Goal: Check status: Check status

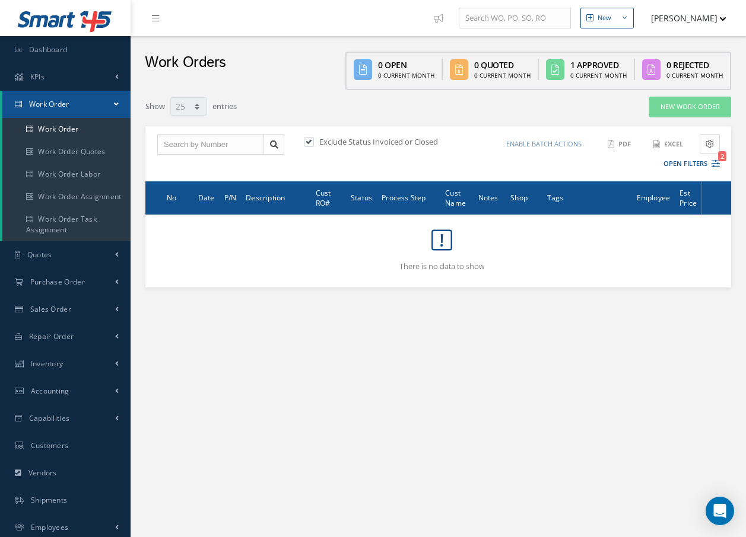
select select "25"
click at [77, 131] on link "Work Order" at bounding box center [66, 129] width 128 height 23
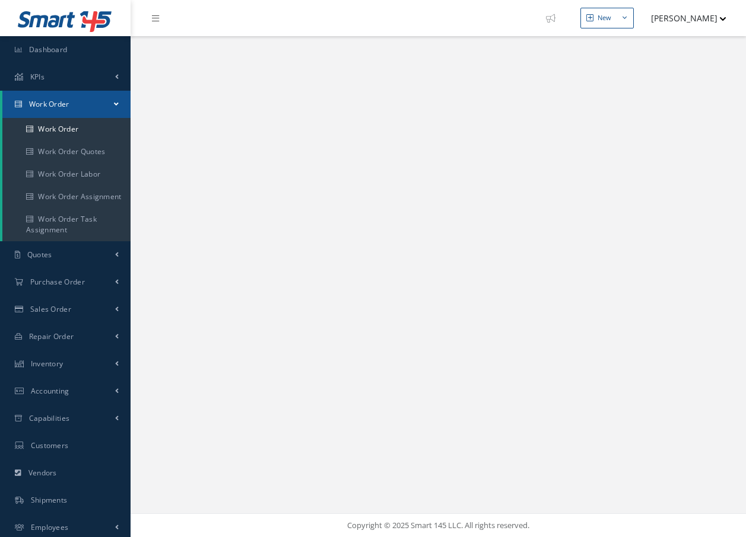
select select "25"
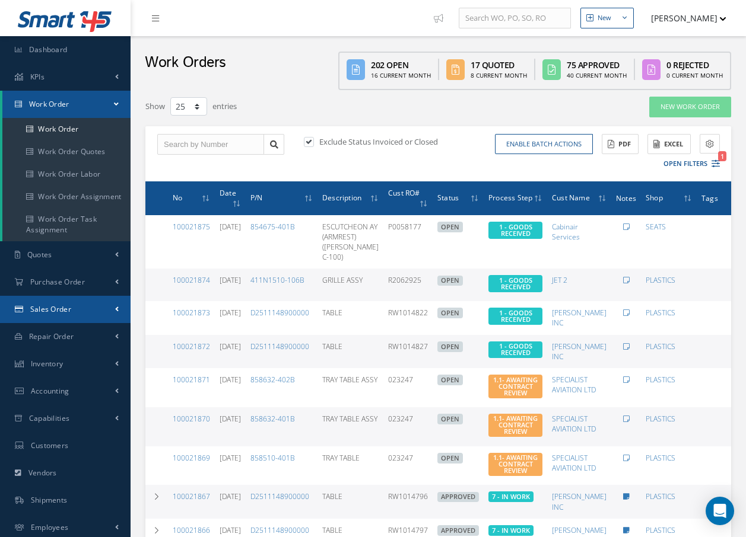
click at [78, 310] on link "Sales Order" at bounding box center [65, 309] width 131 height 27
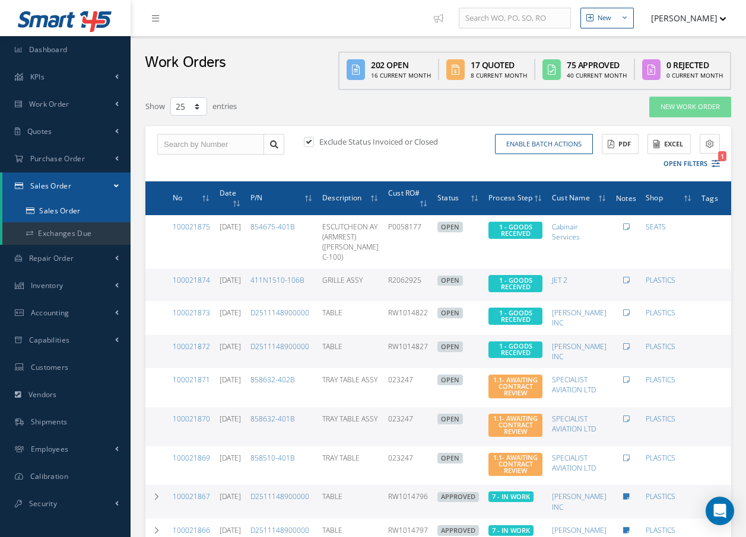
click at [78, 208] on link "Sales Order" at bounding box center [66, 211] width 128 height 23
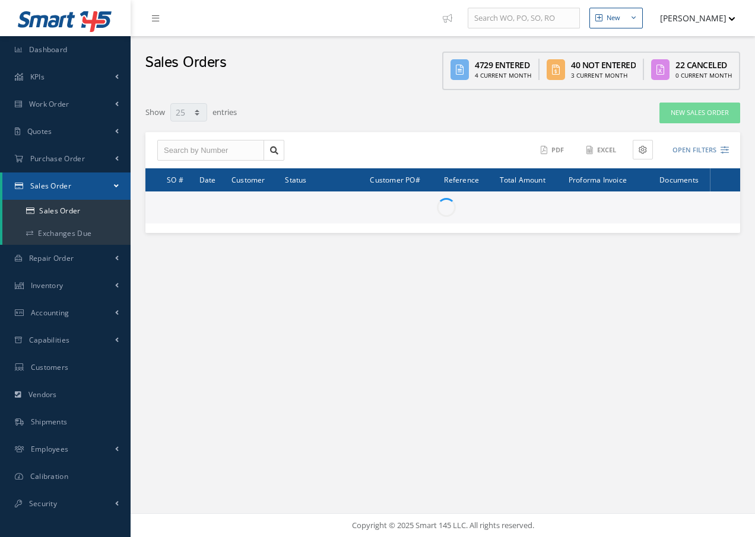
select select "25"
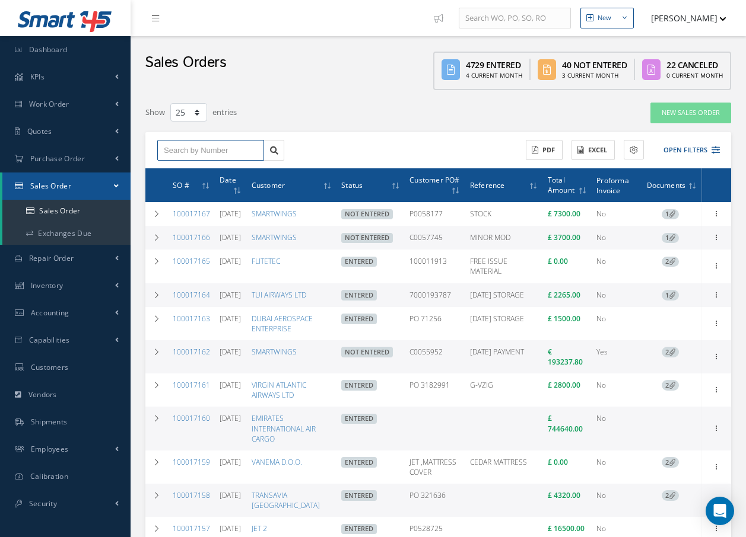
click at [214, 152] on input "text" at bounding box center [210, 150] width 107 height 21
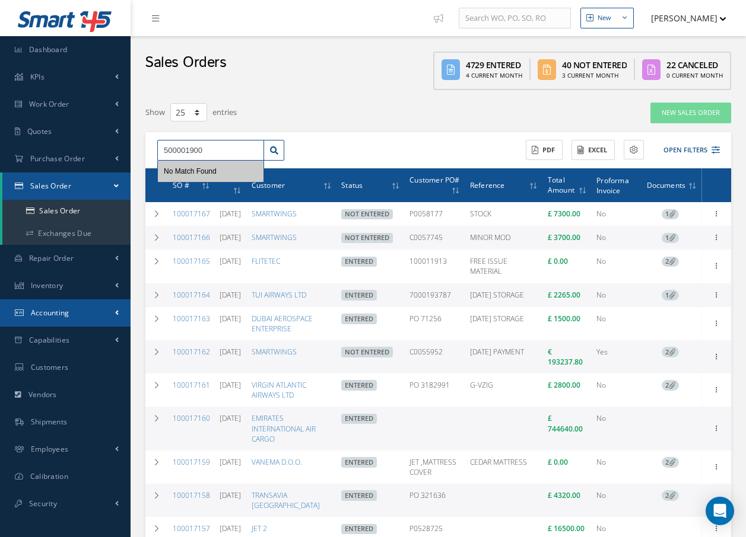
type input "500001900"
click at [69, 313] on link "Accounting" at bounding box center [65, 313] width 131 height 27
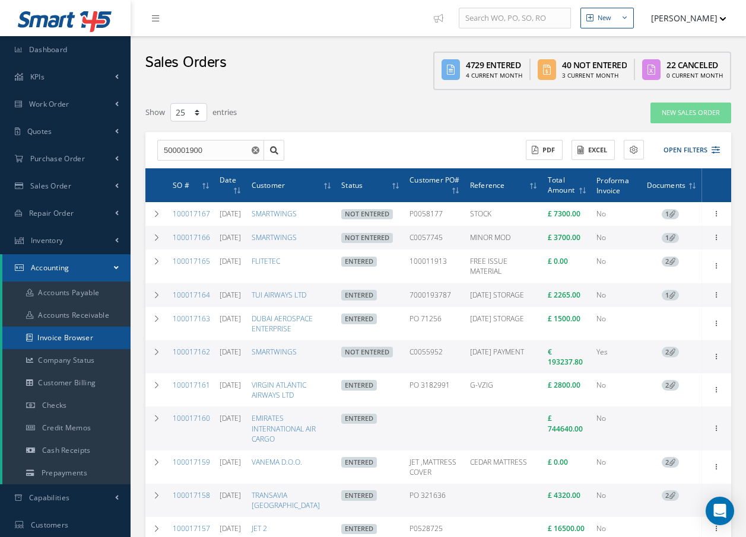
click at [89, 342] on link "Invoice Browser" at bounding box center [66, 338] width 128 height 23
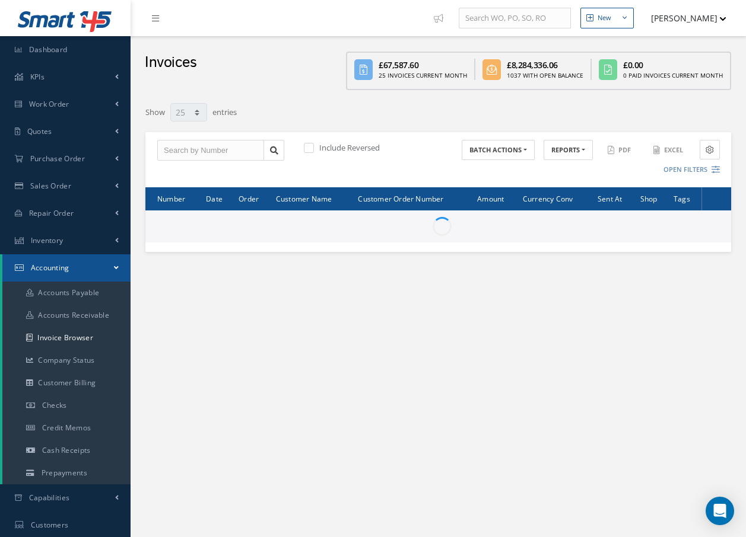
select select "25"
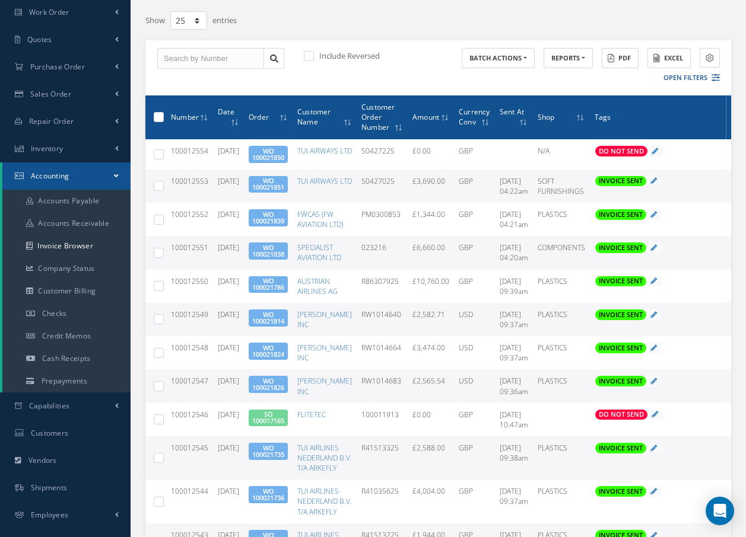
scroll to position [49, 0]
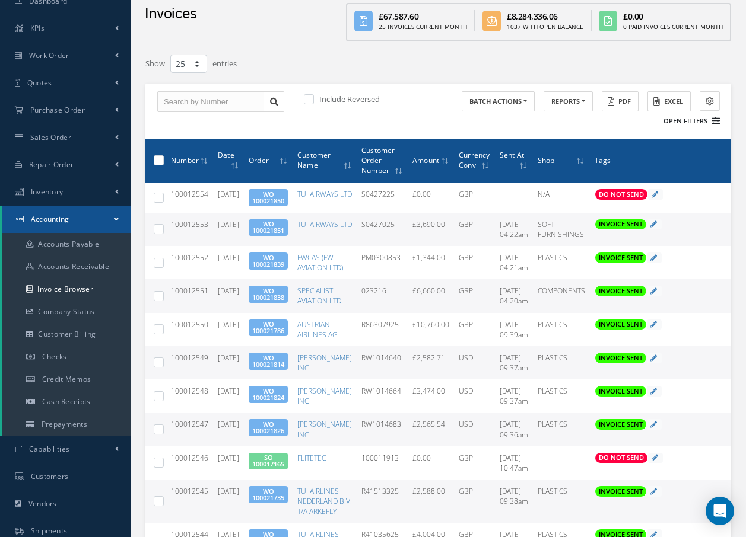
click at [714, 123] on icon at bounding box center [715, 121] width 8 height 8
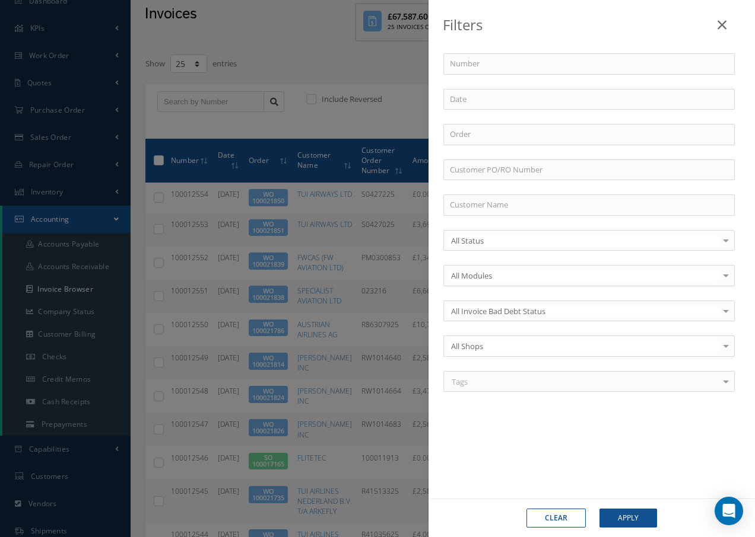
click at [720, 24] on icon at bounding box center [721, 25] width 9 height 14
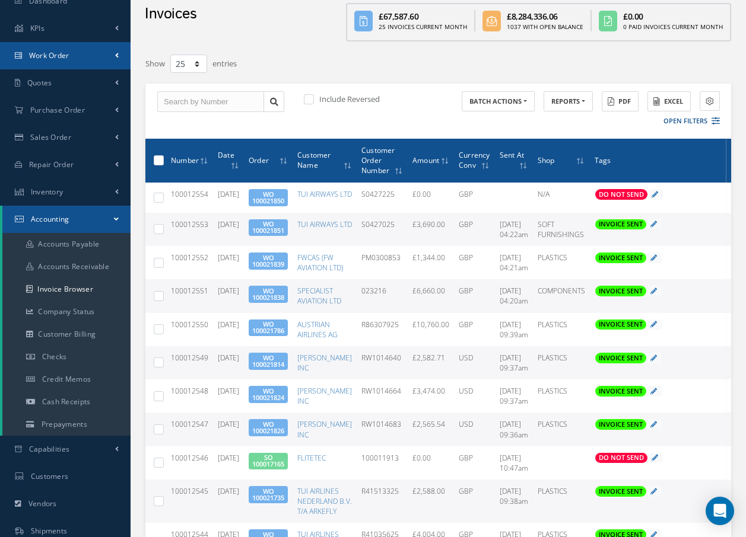
click at [67, 55] on span "Work Order" at bounding box center [49, 55] width 40 height 10
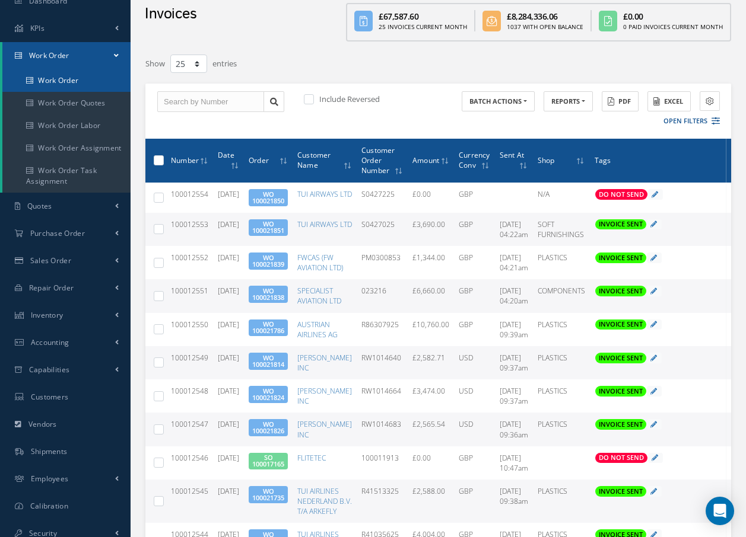
click at [62, 81] on link "Work Order" at bounding box center [66, 80] width 128 height 23
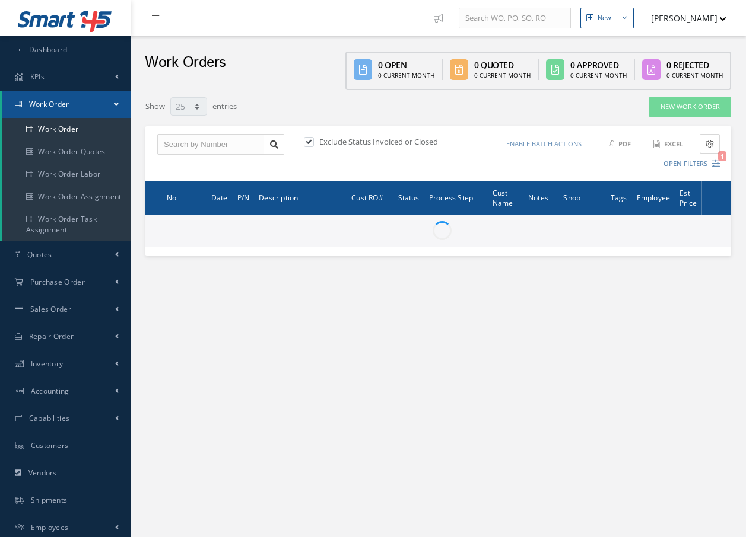
select select "25"
type input "All Work Request"
type input "All Work Performed"
type input "All Status"
type input "WO Part Status"
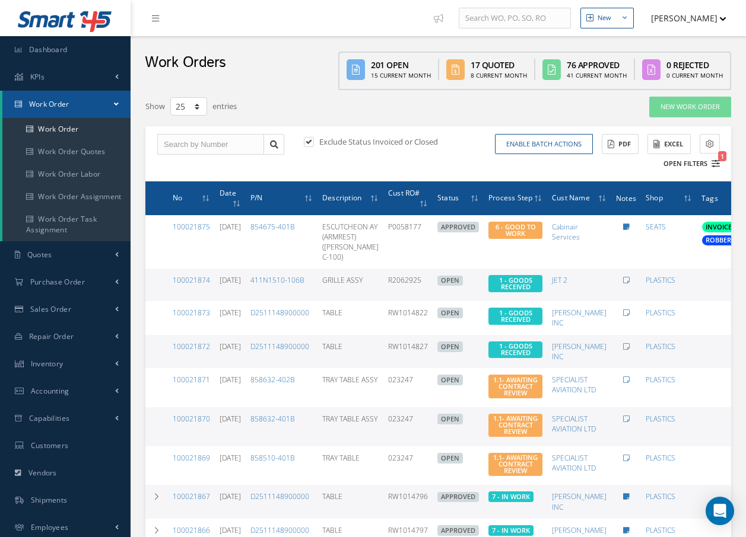
click at [715, 166] on icon "1" at bounding box center [715, 164] width 8 height 8
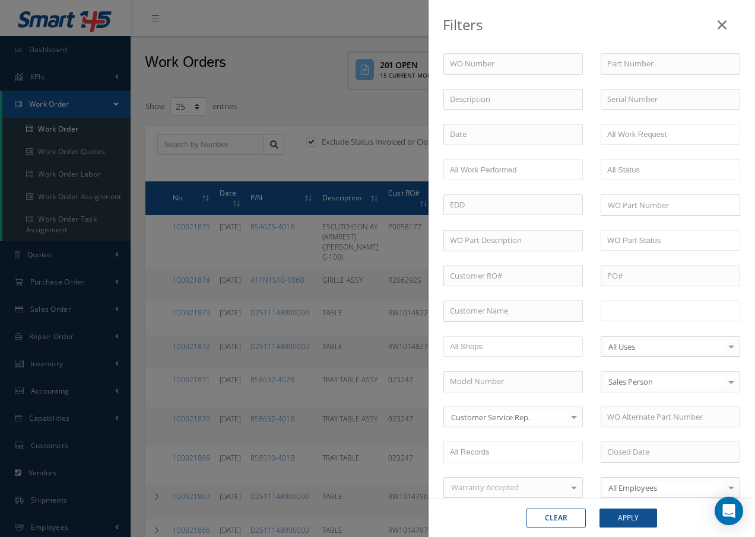
click at [666, 309] on input "text" at bounding box center [644, 311] width 75 height 15
click at [637, 516] on button "Apply" at bounding box center [628, 518] width 58 height 19
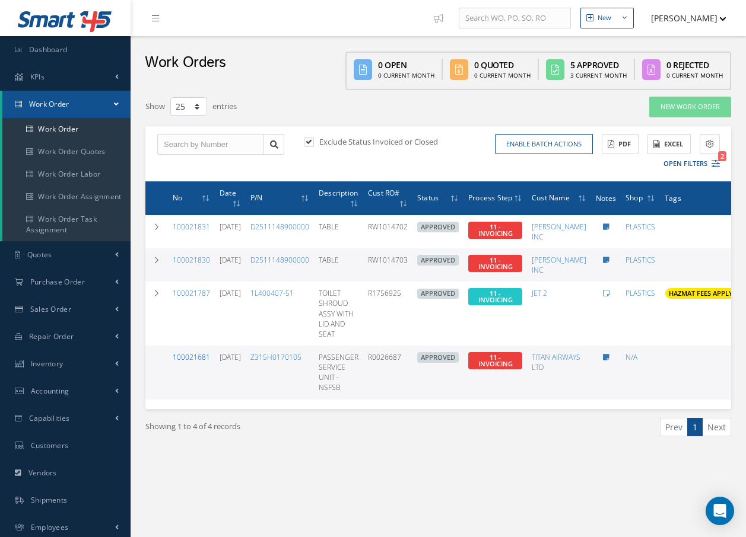
click at [192, 359] on link "100021681" at bounding box center [191, 357] width 37 height 10
click at [196, 358] on link "100021681" at bounding box center [191, 357] width 37 height 10
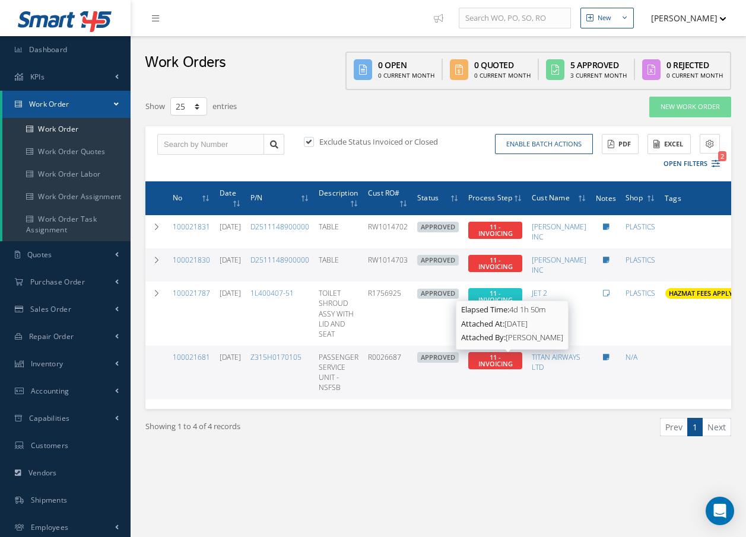
click at [501, 361] on span "11 - INVOICING" at bounding box center [495, 360] width 34 height 15
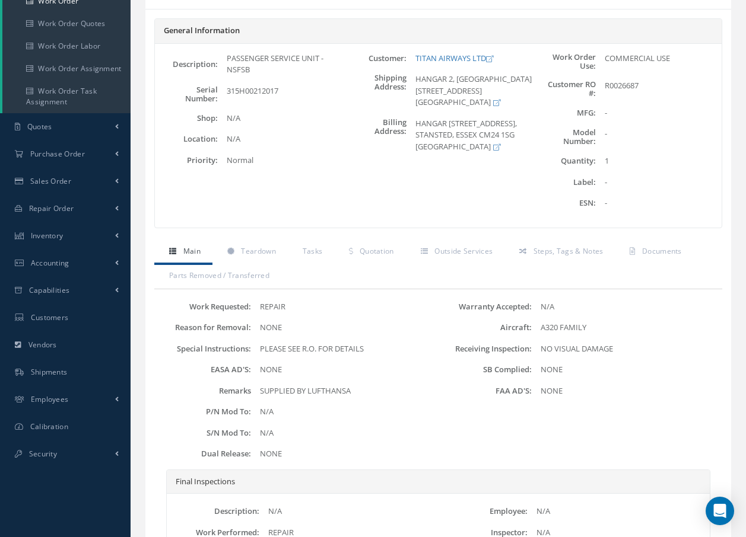
scroll to position [178, 0]
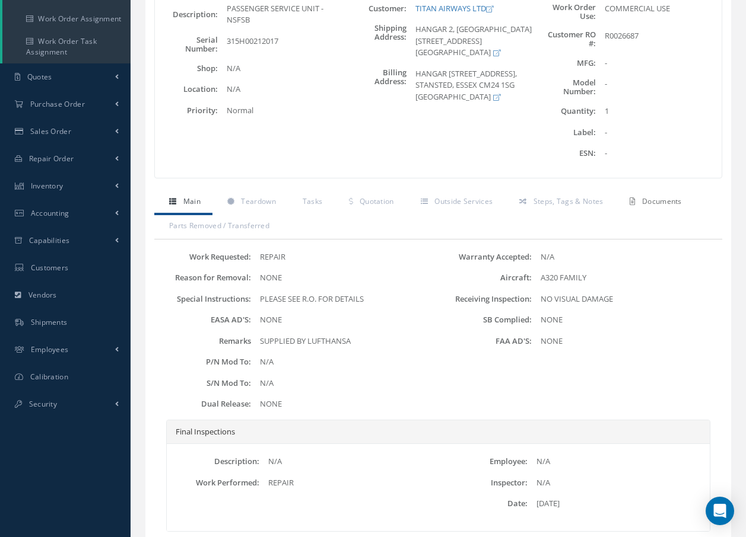
click at [669, 203] on span "Documents" at bounding box center [662, 201] width 40 height 10
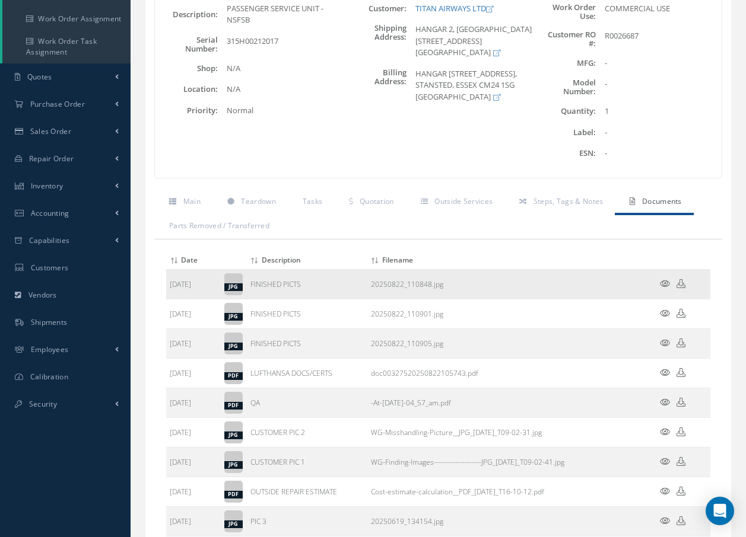
click at [667, 285] on icon at bounding box center [665, 283] width 10 height 9
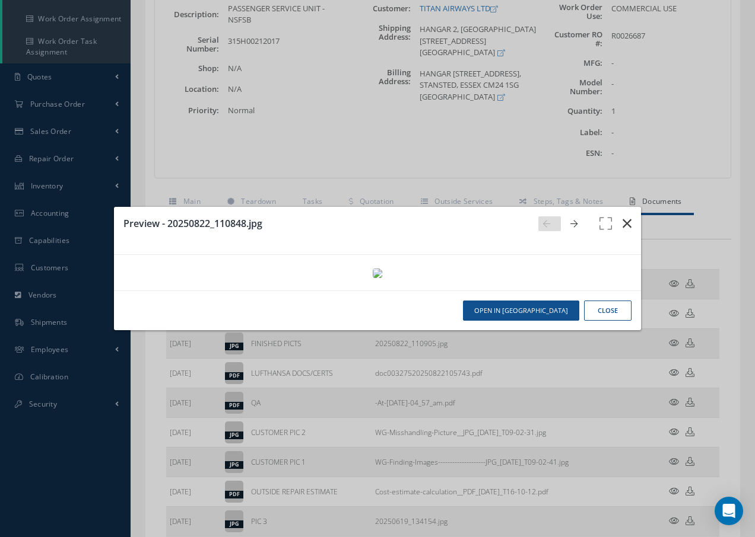
click at [626, 217] on icon "button" at bounding box center [626, 224] width 9 height 14
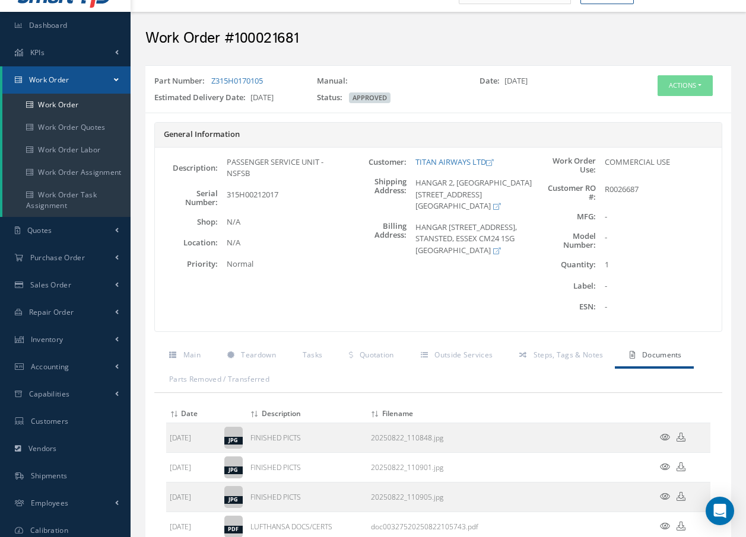
scroll to position [0, 0]
